Goal: Navigation & Orientation: Find specific page/section

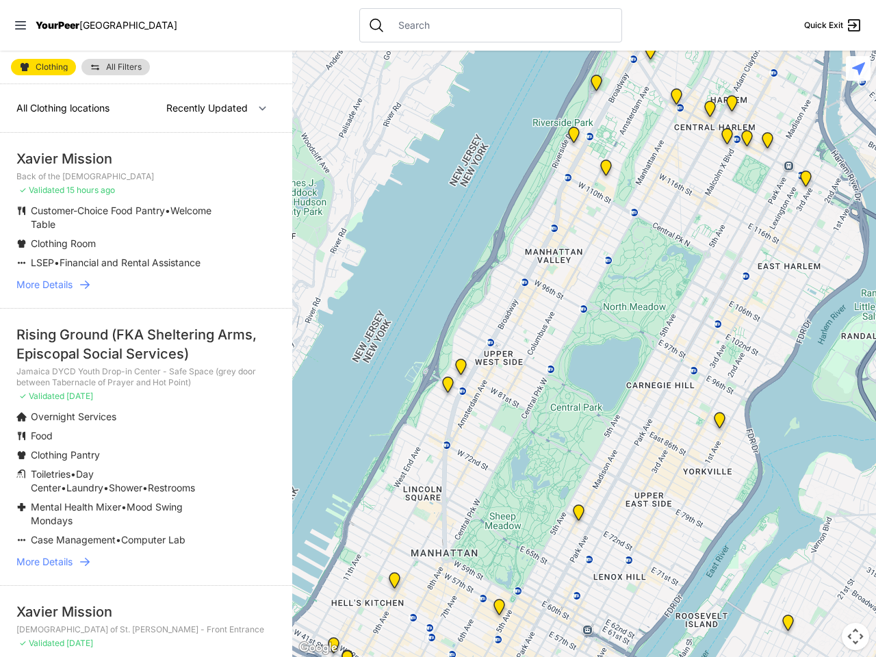
click at [21, 25] on icon at bounding box center [20, 25] width 11 height 8
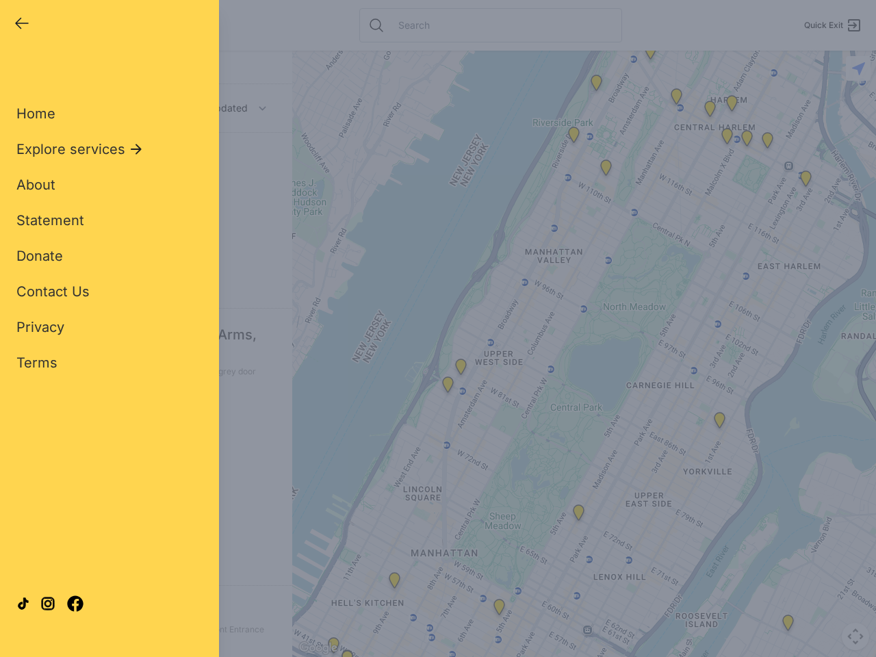
click at [584, 354] on div "Close panel YourPeer [GEOGRAPHIC_DATA] Quick Exit Single Adult Families Soup Ki…" at bounding box center [438, 328] width 876 height 657
click at [650, 54] on div "Close panel YourPeer [GEOGRAPHIC_DATA] Quick Exit Single Adult Families Soup Ki…" at bounding box center [438, 328] width 876 height 657
click at [676, 99] on div "Close panel YourPeer [GEOGRAPHIC_DATA] Quick Exit Single Adult Families Soup Ki…" at bounding box center [438, 328] width 876 height 657
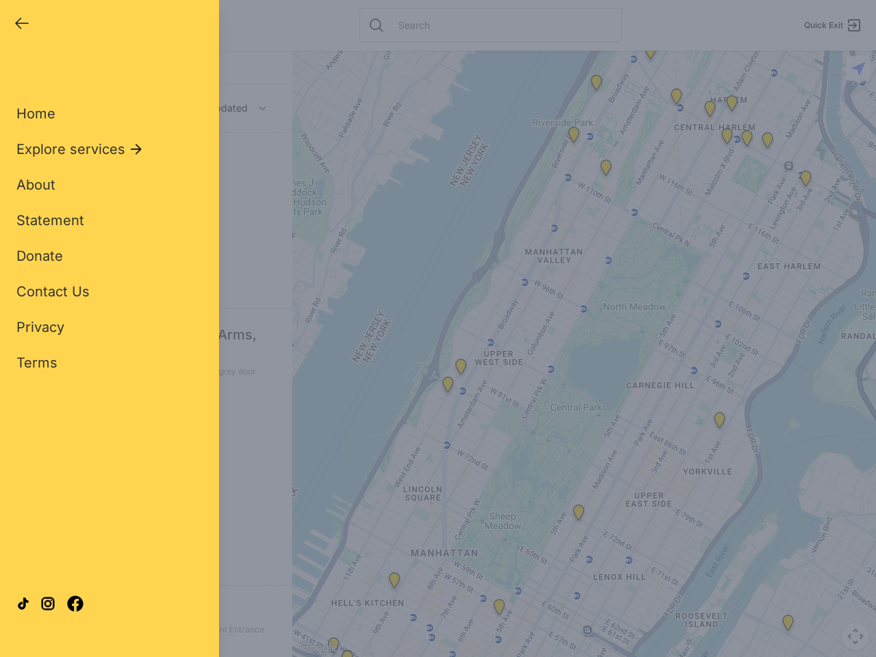
click at [710, 112] on div "Close panel YourPeer [GEOGRAPHIC_DATA] Quick Exit Single Adult Families Soup Ki…" at bounding box center [438, 328] width 876 height 657
click at [806, 181] on div "Close panel YourPeer [GEOGRAPHIC_DATA] Quick Exit Single Adult Families Soup Ki…" at bounding box center [438, 328] width 876 height 657
click at [720, 423] on div "Close panel YourPeer [GEOGRAPHIC_DATA] Quick Exit Single Adult Families Soup Ki…" at bounding box center [438, 328] width 876 height 657
click at [448, 388] on div "Close panel YourPeer [GEOGRAPHIC_DATA] Quick Exit Single Adult Families Soup Ki…" at bounding box center [438, 328] width 876 height 657
